Goal: Task Accomplishment & Management: Manage account settings

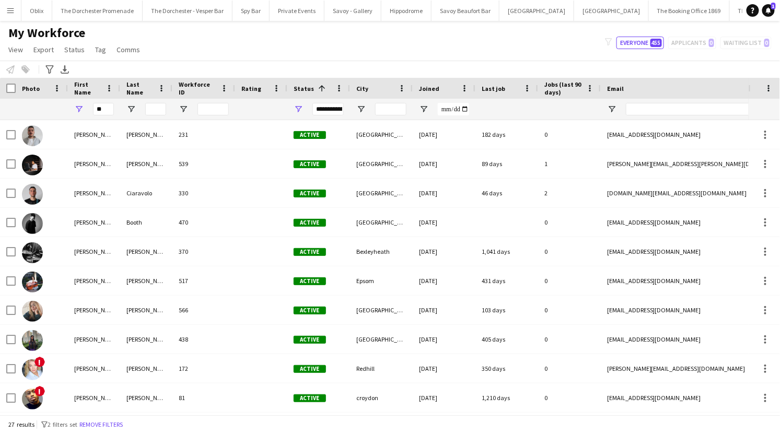
click at [13, 8] on app-icon "Menu" at bounding box center [10, 10] width 8 height 8
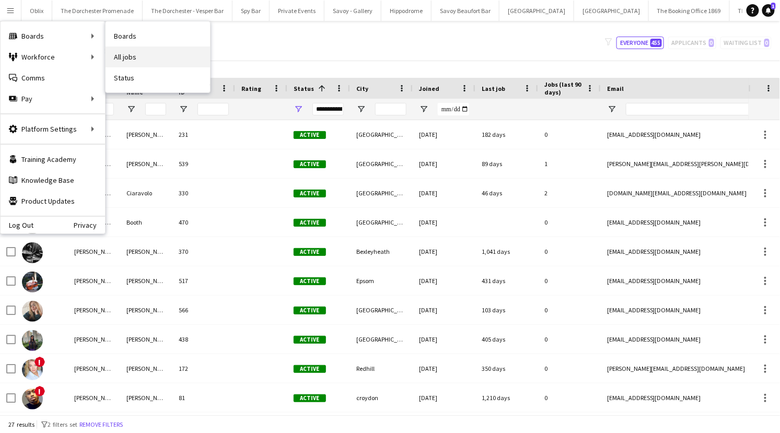
click at [119, 56] on link "All jobs" at bounding box center [158, 56] width 104 height 21
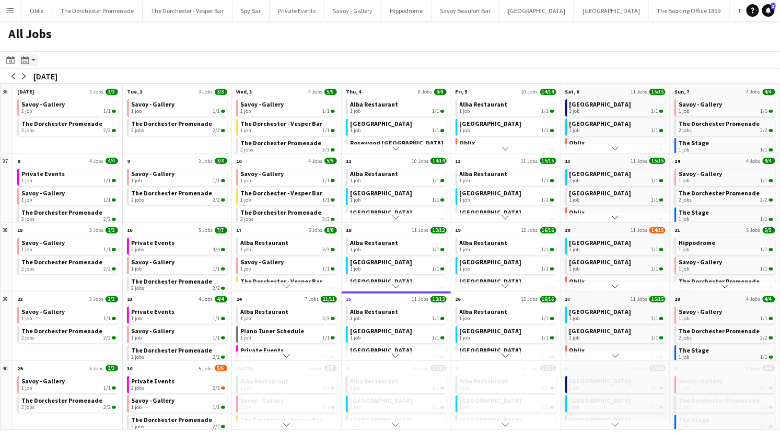
click at [27, 60] on icon at bounding box center [26, 60] width 1 height 1
click at [50, 81] on link "Day view by Board" at bounding box center [56, 79] width 57 height 9
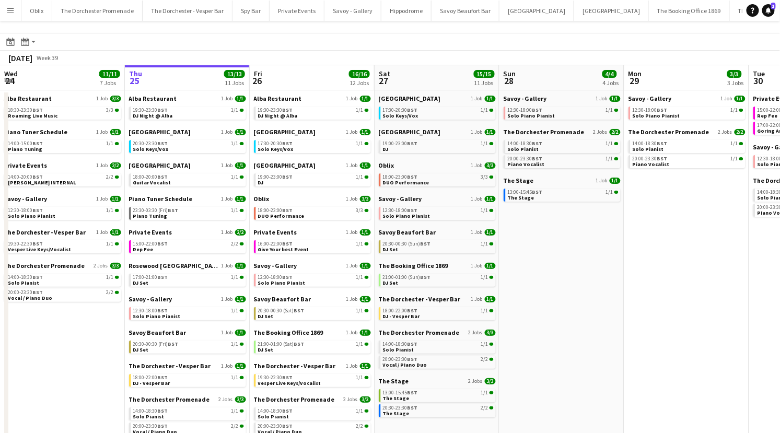
scroll to position [21, 0]
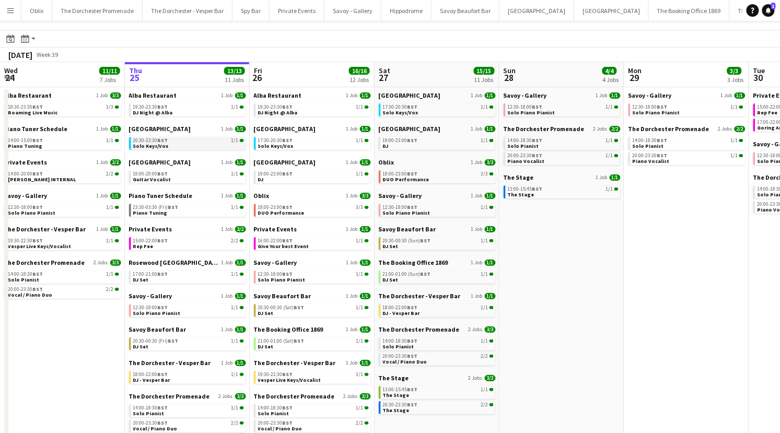
click at [158, 145] on span "Solo Keys/Vox" at bounding box center [151, 146] width 36 height 7
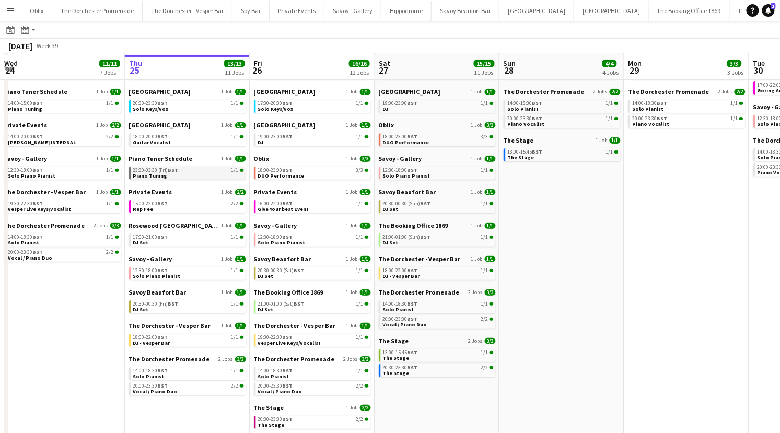
scroll to position [58, 0]
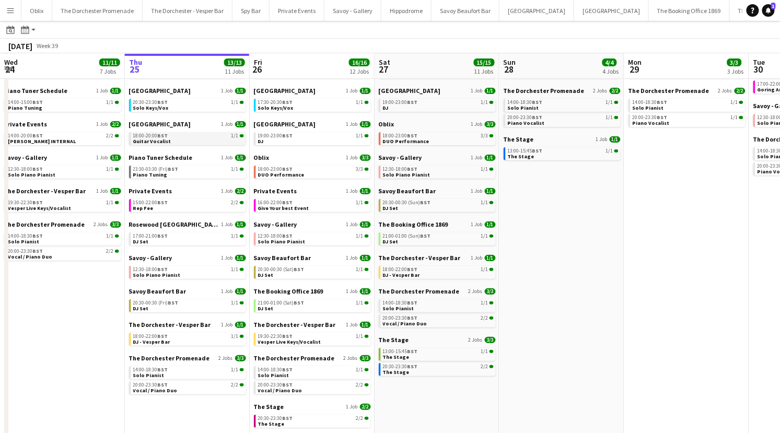
click at [167, 139] on link "18:00-20:00 BST 1/1 Guitar Vocalist" at bounding box center [188, 138] width 111 height 12
click at [185, 237] on div "17:00-21:00 BST 1/1" at bounding box center [188, 235] width 111 height 5
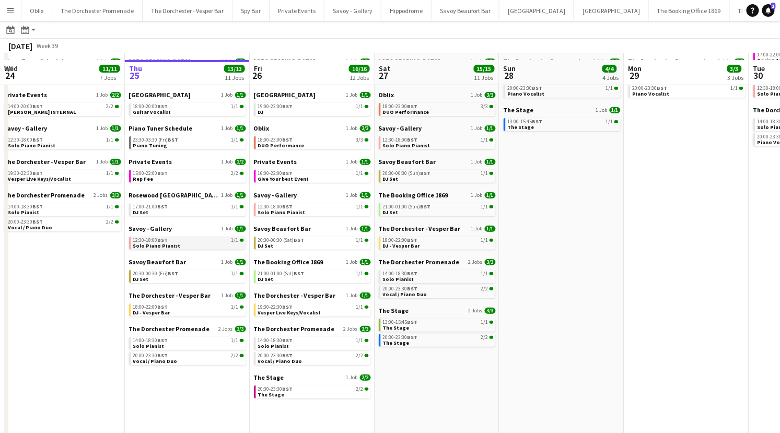
scroll to position [100, 0]
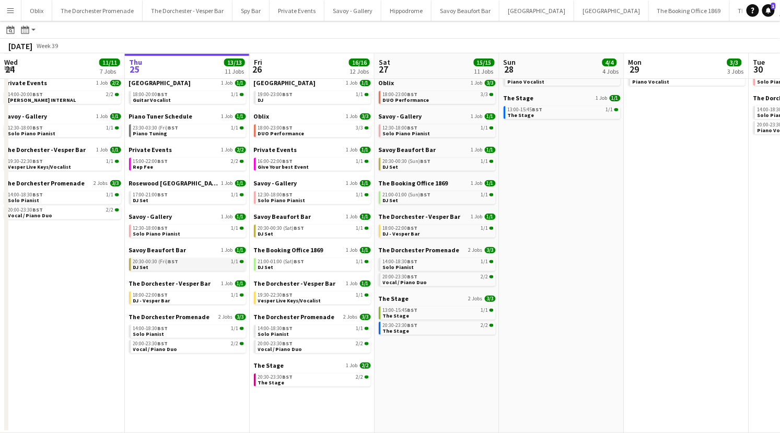
click at [174, 268] on link "20:30-00:30 (Fri) BST 1/1 DJ Set" at bounding box center [188, 264] width 111 height 12
click at [178, 300] on link "18:00-22:00 BST 1/1 DJ - Vesper Bar" at bounding box center [188, 297] width 111 height 12
click at [196, 346] on link "20:00-23:30 BST 2/2 Vocal / Piano Duo" at bounding box center [188, 346] width 111 height 12
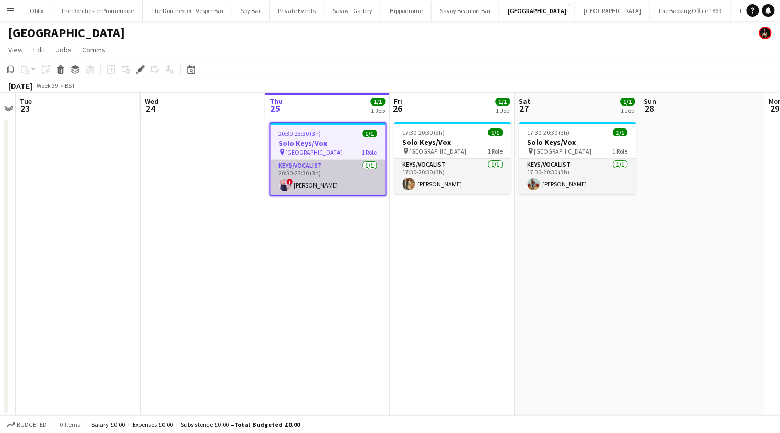
click at [333, 168] on app-card-role "Keys/Vocalist 1/1 20:30-23:30 (3h) ! Ciara Haidar" at bounding box center [328, 178] width 115 height 36
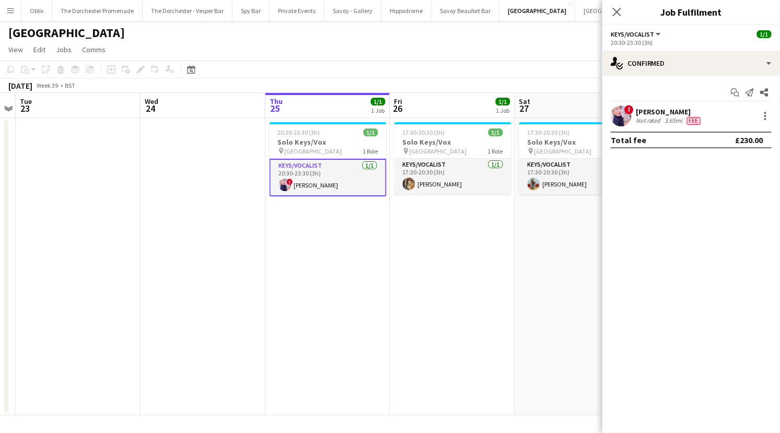
click at [643, 45] on div "20:30-23:30 (3h)" at bounding box center [691, 43] width 161 height 8
click at [314, 102] on app-board-header-date "Thu 25 1/1 1 Job" at bounding box center [327, 105] width 125 height 25
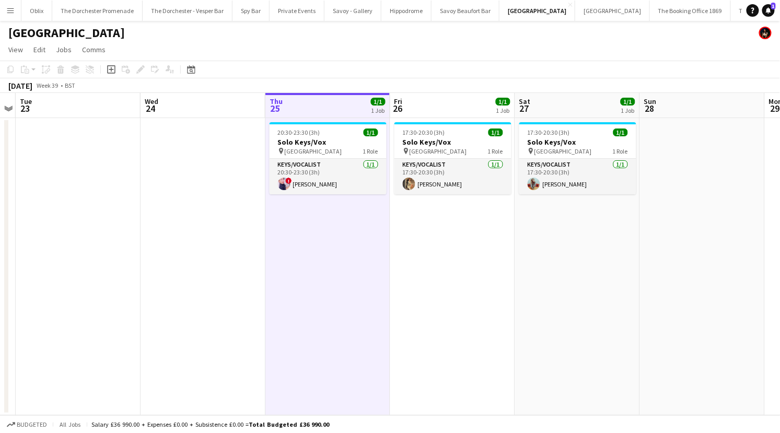
click at [304, 112] on app-board-header-date "Thu 25 1/1 1 Job" at bounding box center [327, 105] width 125 height 25
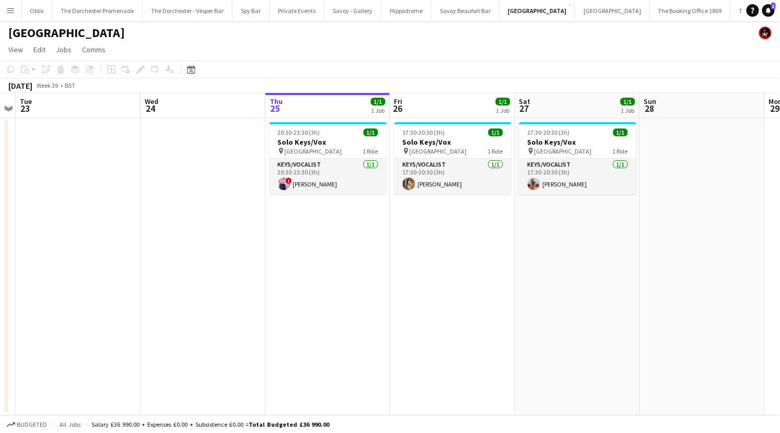
click at [304, 112] on app-board-header-date "Thu 25 1/1 1 Job" at bounding box center [327, 105] width 125 height 25
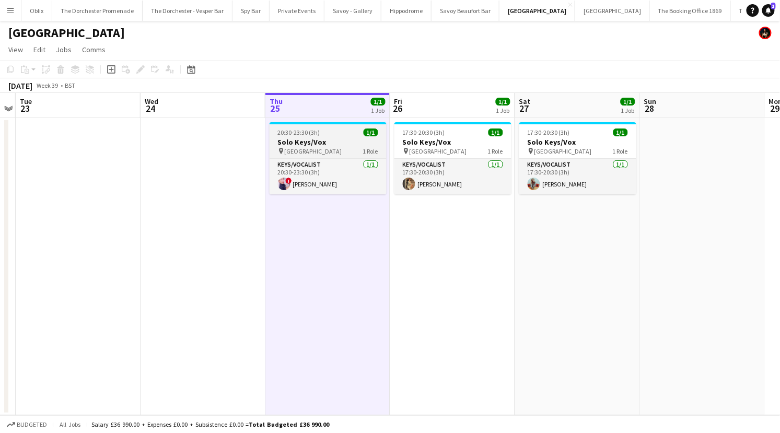
click at [305, 129] on span "20:30-23:30 (3h)" at bounding box center [299, 132] width 42 height 8
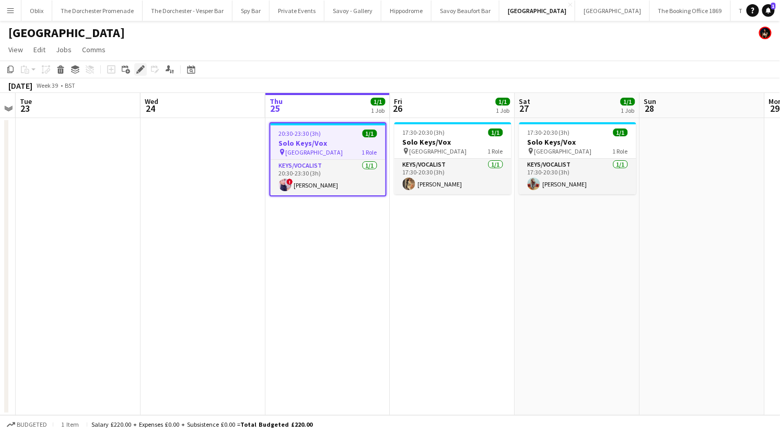
click at [142, 71] on icon "Edit" at bounding box center [140, 69] width 8 height 8
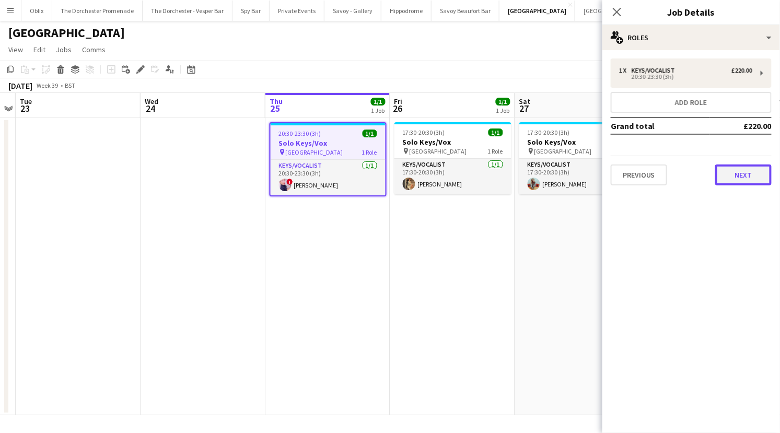
click at [731, 174] on button "Next" at bounding box center [743, 175] width 56 height 21
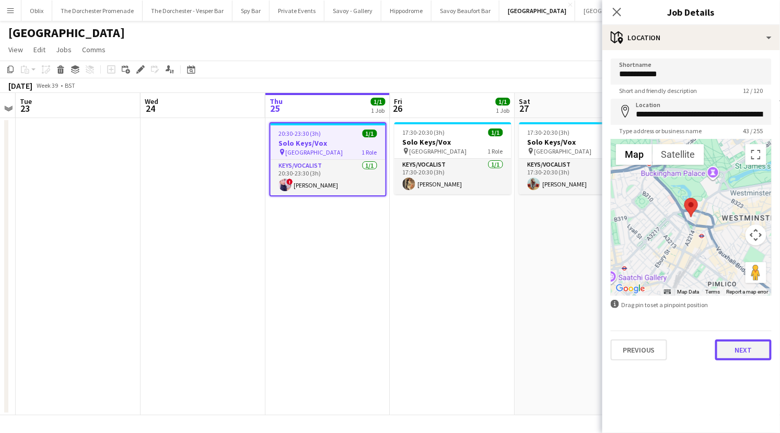
click at [741, 356] on button "Next" at bounding box center [743, 350] width 56 height 21
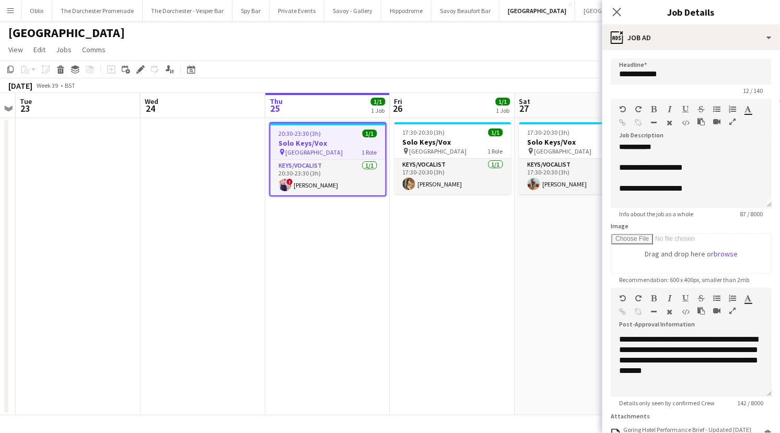
scroll to position [4, 0]
click at [621, 14] on icon "Close pop-in" at bounding box center [617, 12] width 10 height 10
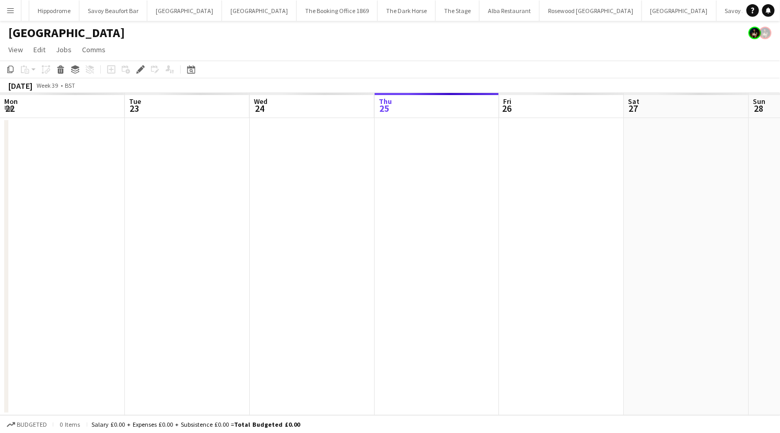
scroll to position [0, 359]
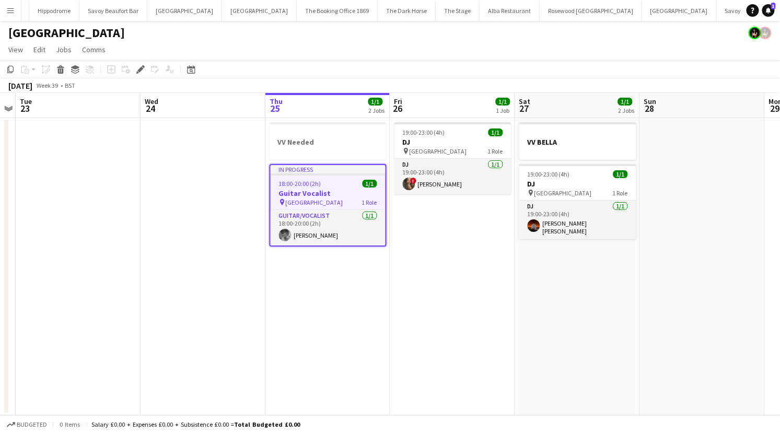
click at [306, 168] on div "In progress" at bounding box center [328, 169] width 115 height 8
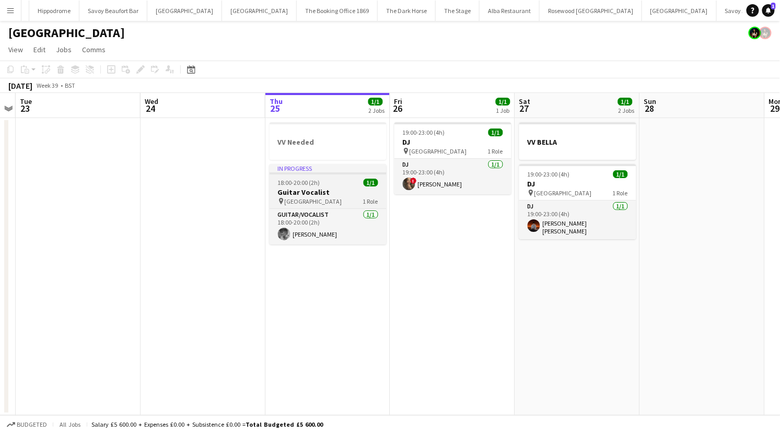
click at [315, 184] on span "18:00-20:00 (2h)" at bounding box center [299, 183] width 42 height 8
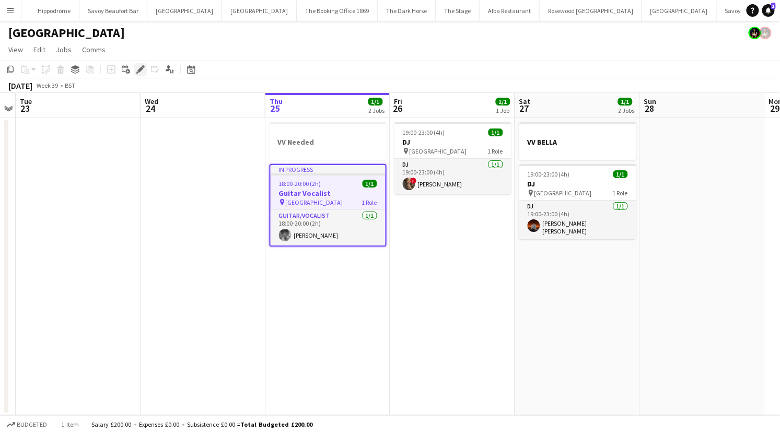
click at [140, 72] on icon "Edit" at bounding box center [140, 69] width 8 height 8
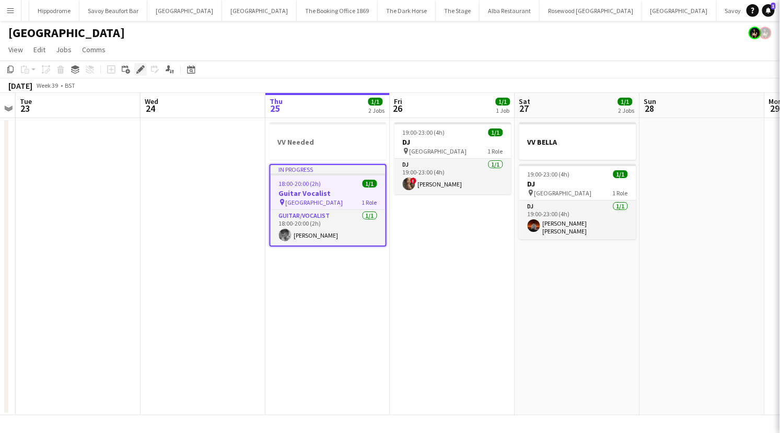
type input "**********"
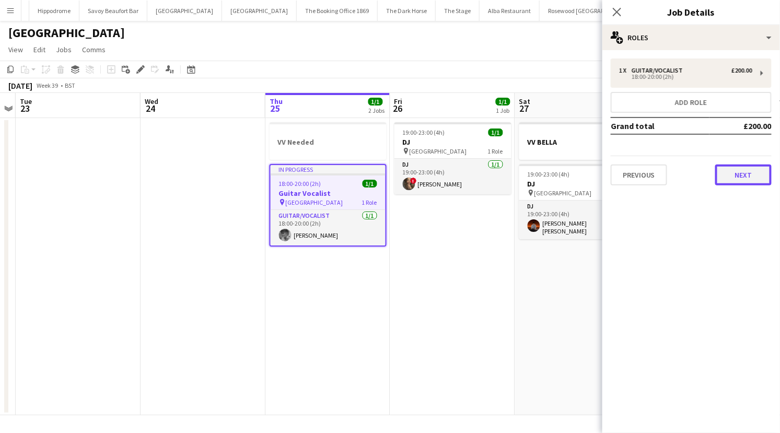
click at [761, 174] on button "Next" at bounding box center [743, 175] width 56 height 21
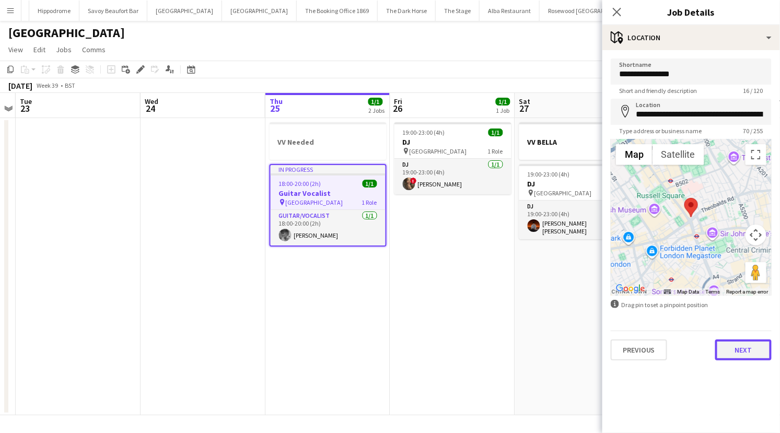
click at [742, 346] on button "Next" at bounding box center [743, 350] width 56 height 21
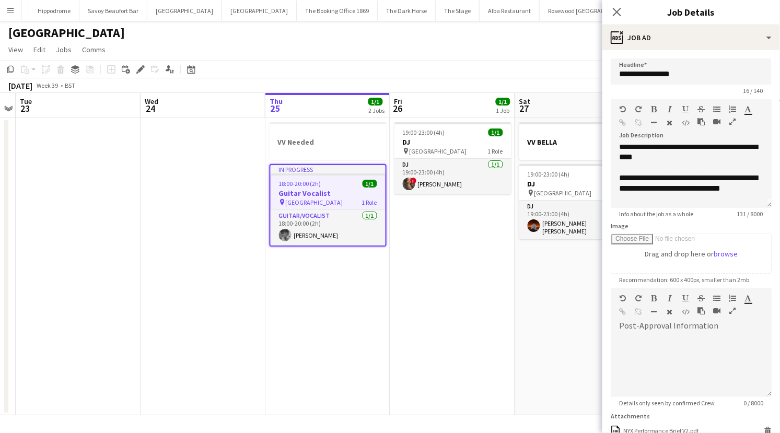
scroll to position [3, 0]
click at [620, 15] on icon "Close pop-in" at bounding box center [617, 12] width 10 height 10
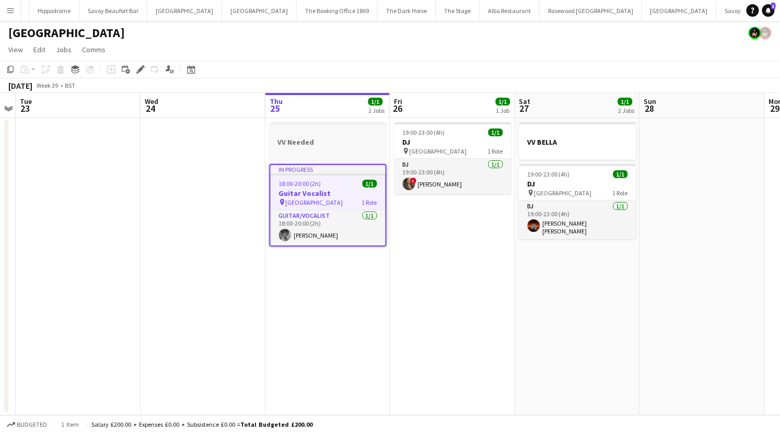
click at [302, 142] on h3 "VV Needed" at bounding box center [328, 141] width 117 height 9
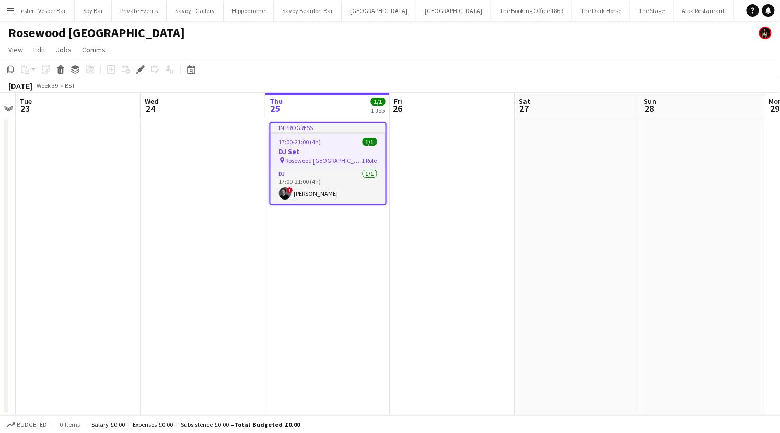
scroll to position [0, 163]
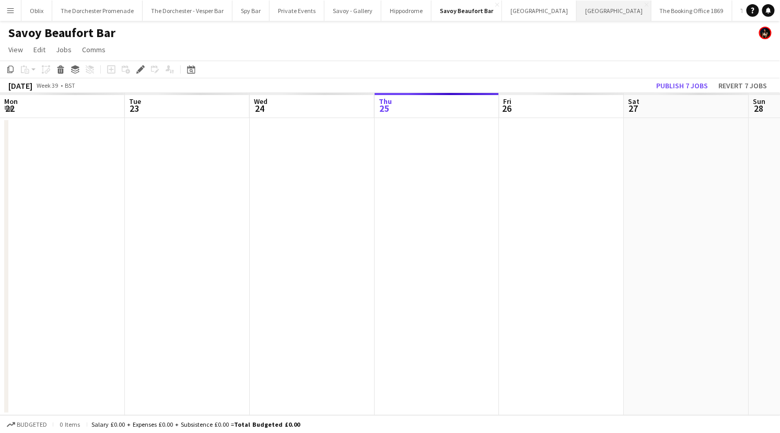
scroll to position [0, 359]
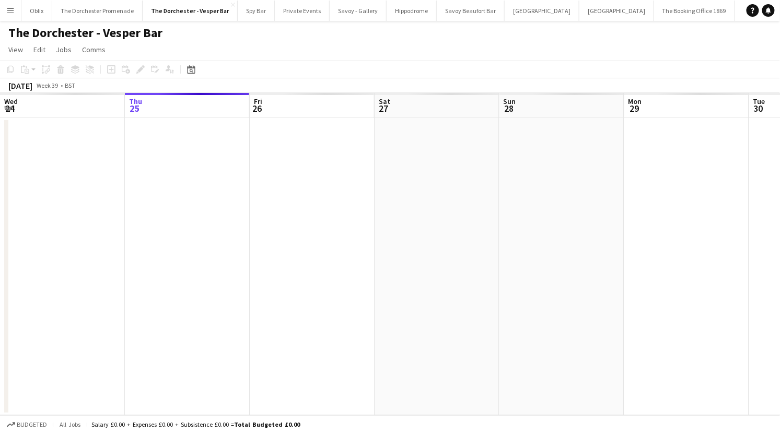
scroll to position [0, 359]
